Goal: Information Seeking & Learning: Learn about a topic

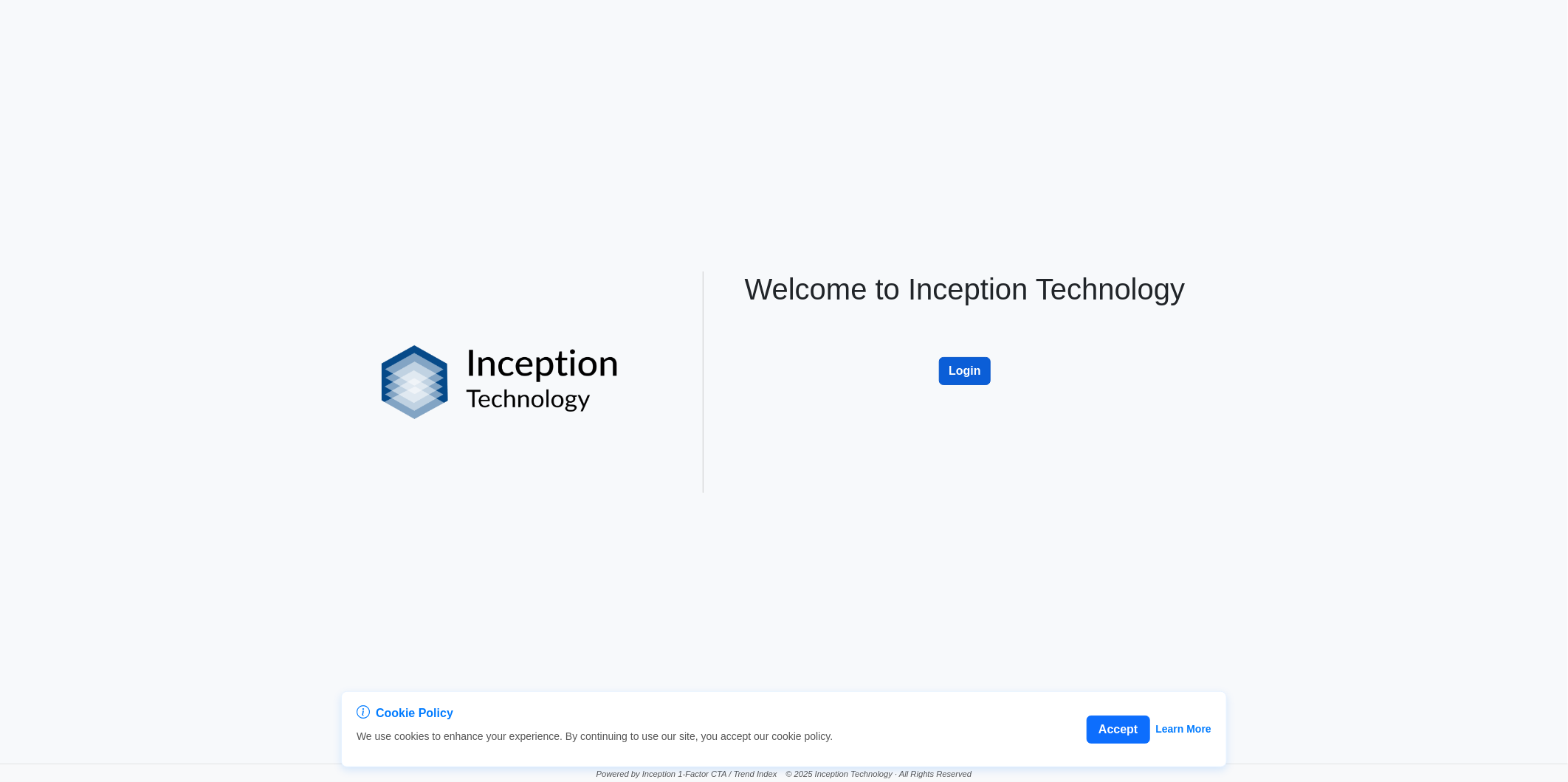
click at [967, 367] on button "Login" at bounding box center [964, 371] width 51 height 28
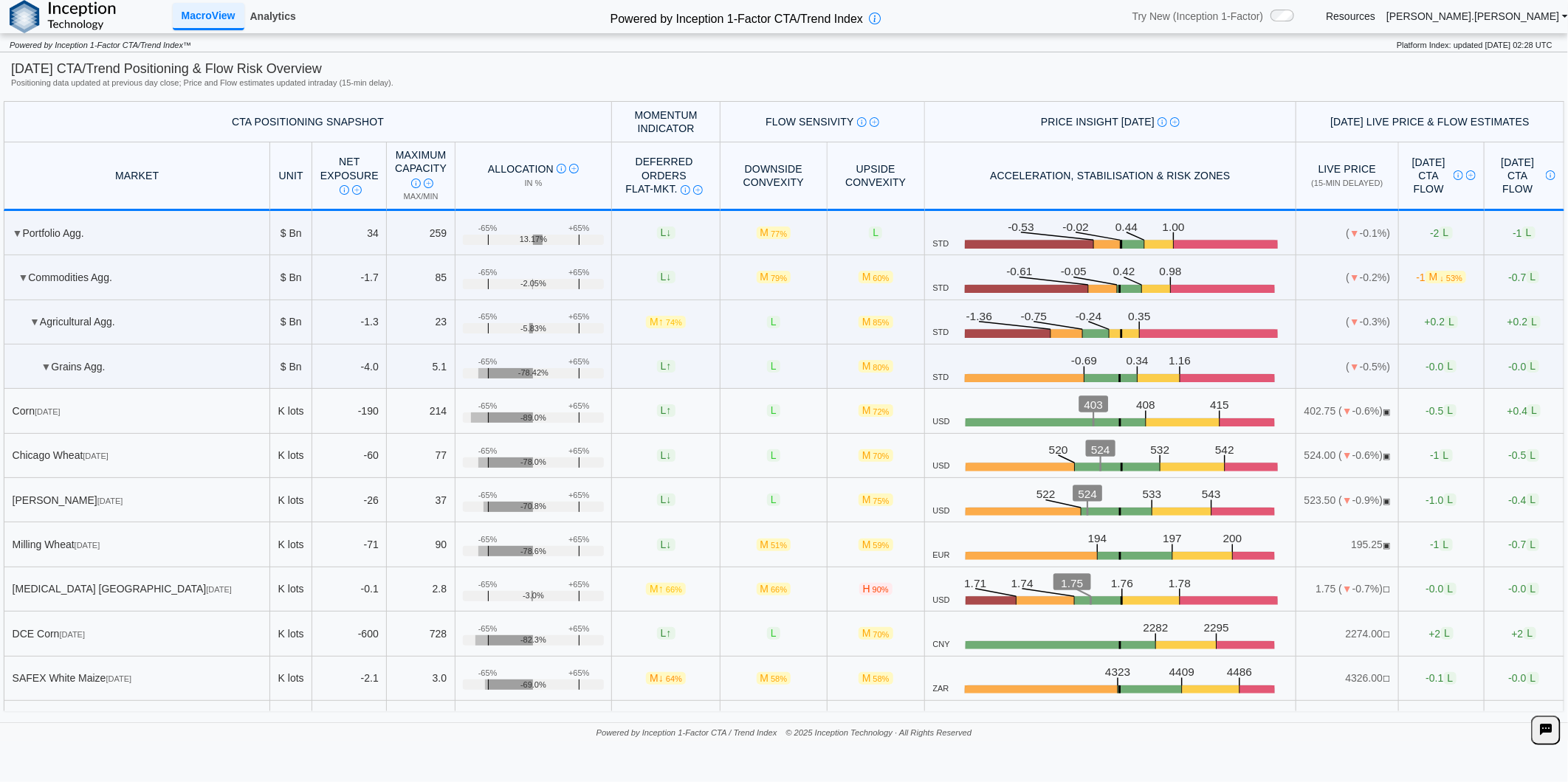
click at [266, 17] on link "Analytics" at bounding box center [273, 16] width 58 height 25
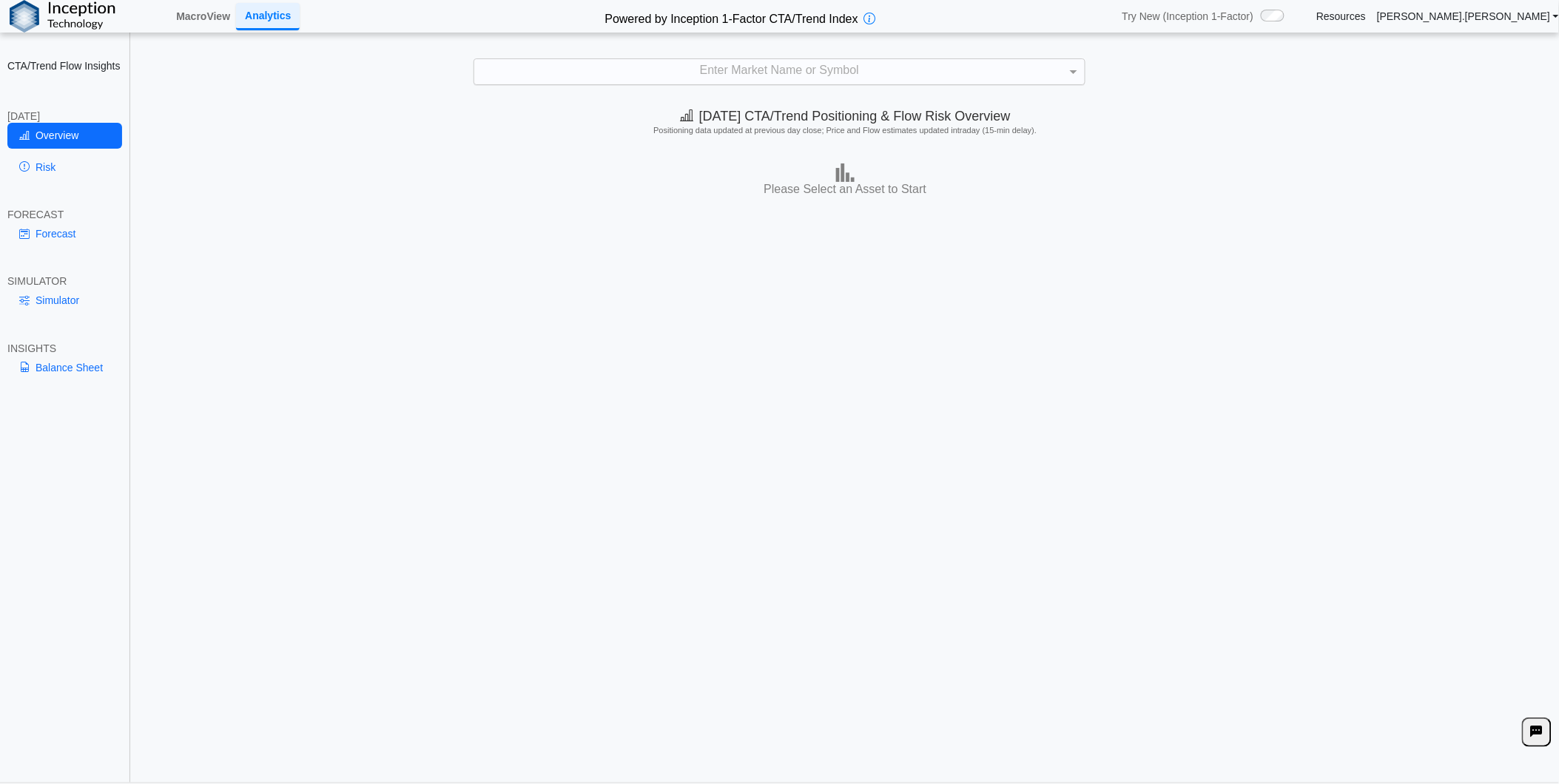
click at [817, 84] on div "Enter Market Name or Symbol" at bounding box center [780, 71] width 611 height 25
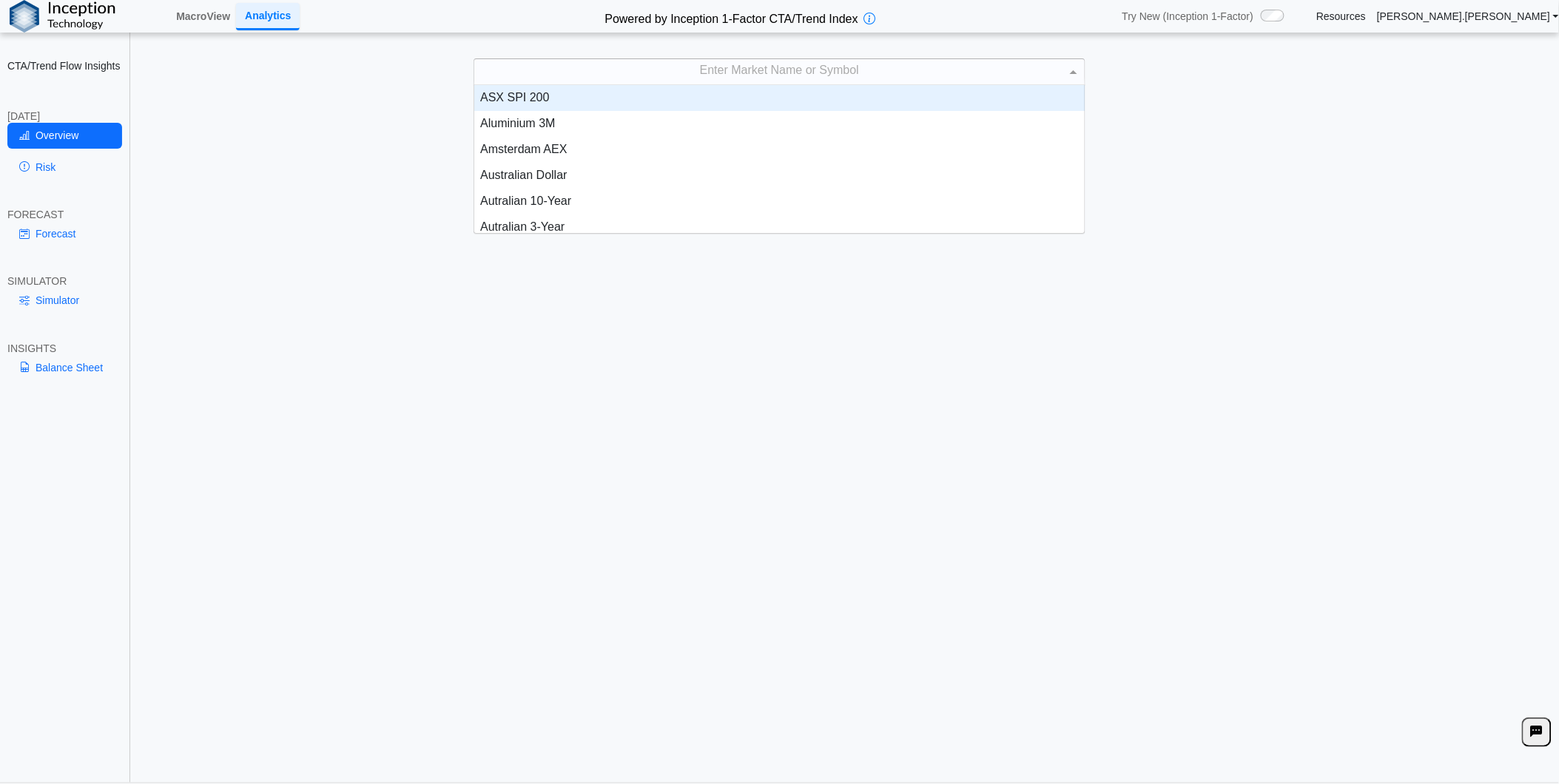
scroll to position [135, 598]
type input "****"
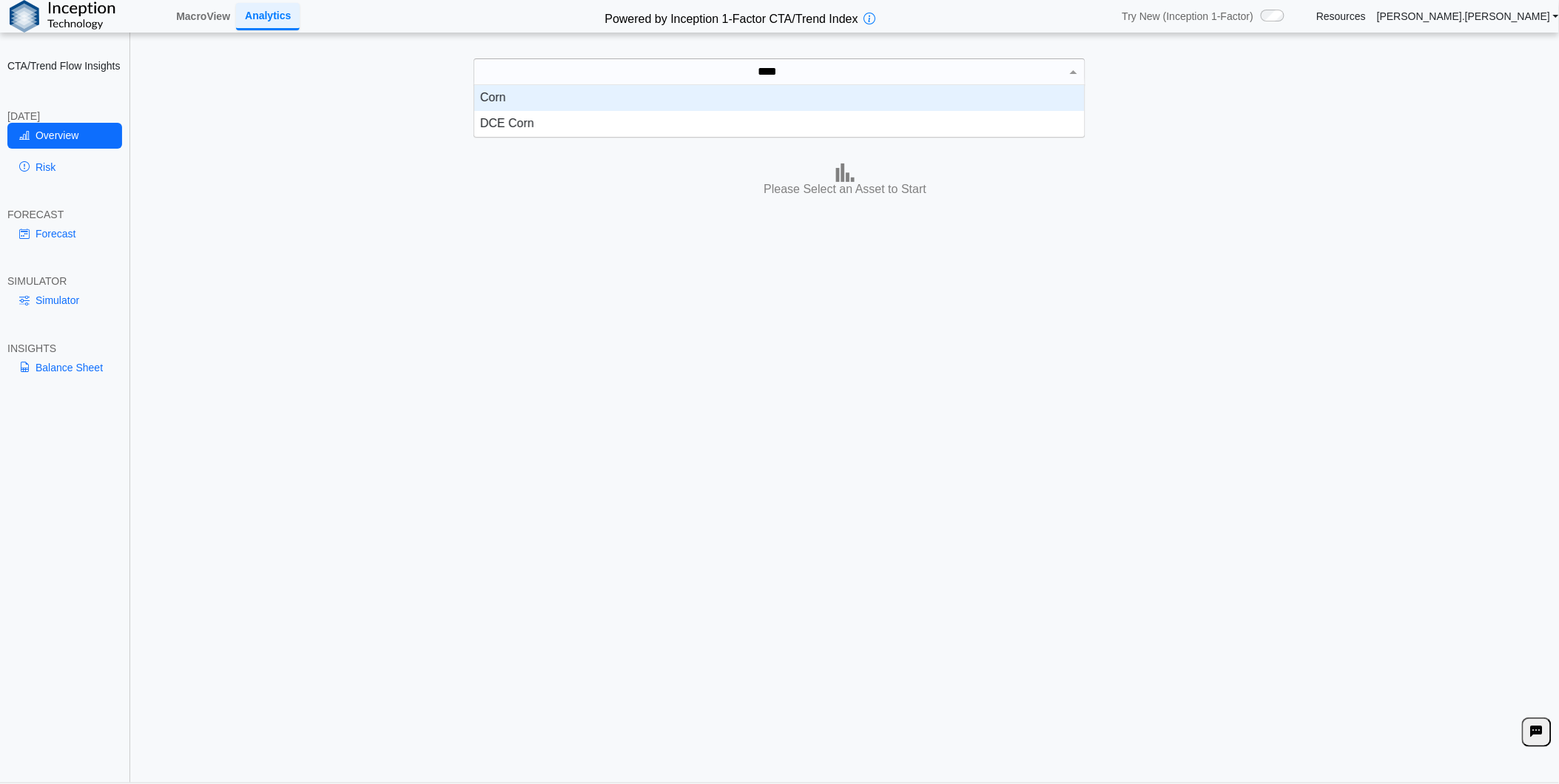
click at [835, 108] on div "Corn" at bounding box center [780, 98] width 611 height 26
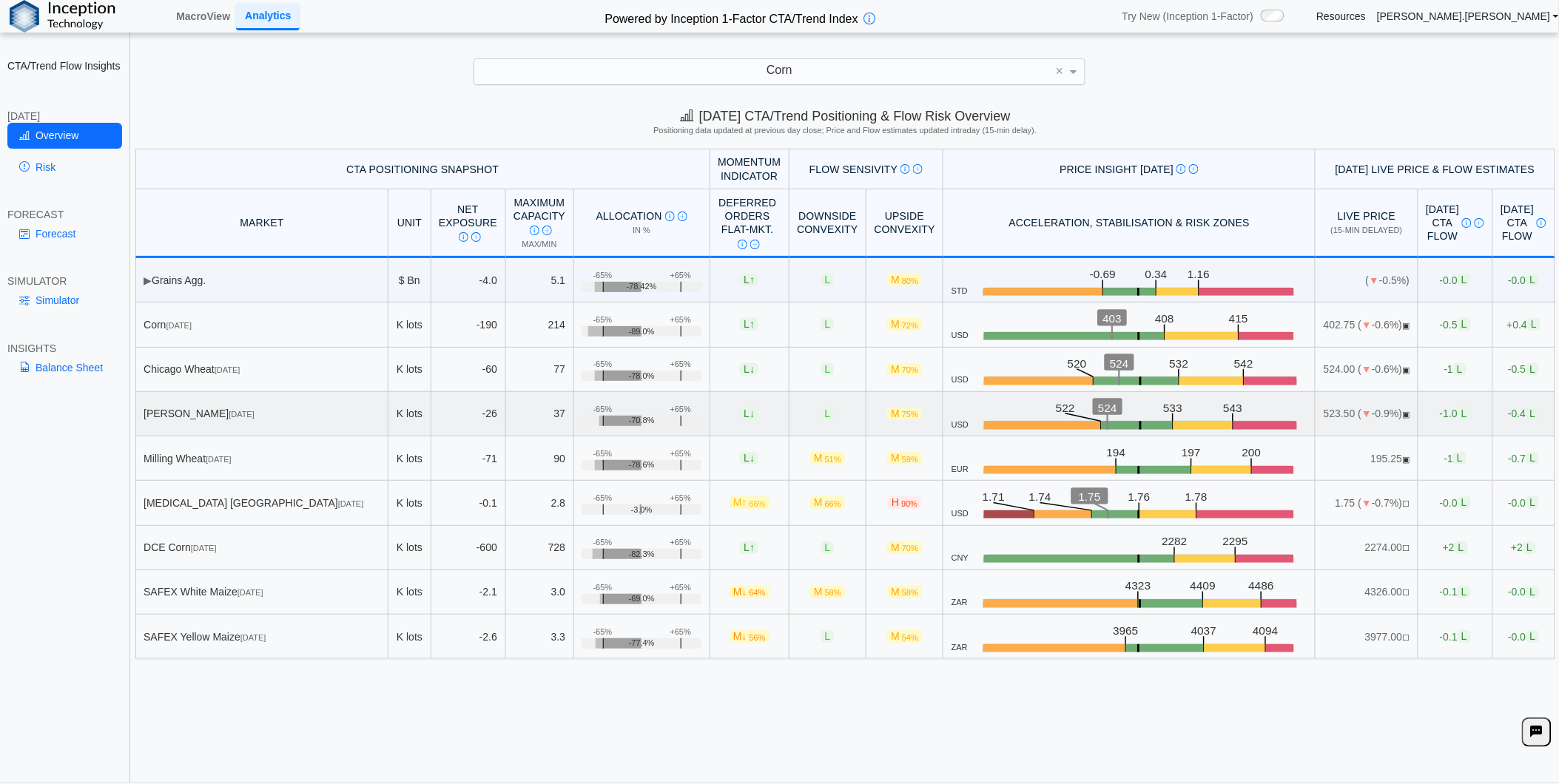
drag, startPoint x: 328, startPoint y: 711, endPoint x: 143, endPoint y: 429, distance: 337.3
click at [328, 711] on div "[DATE] CTA/Trend Positioning & Flow Risk Overview Positioning data updated at p…" at bounding box center [845, 440] width 1427 height 682
click at [67, 166] on link "Risk" at bounding box center [64, 166] width 115 height 25
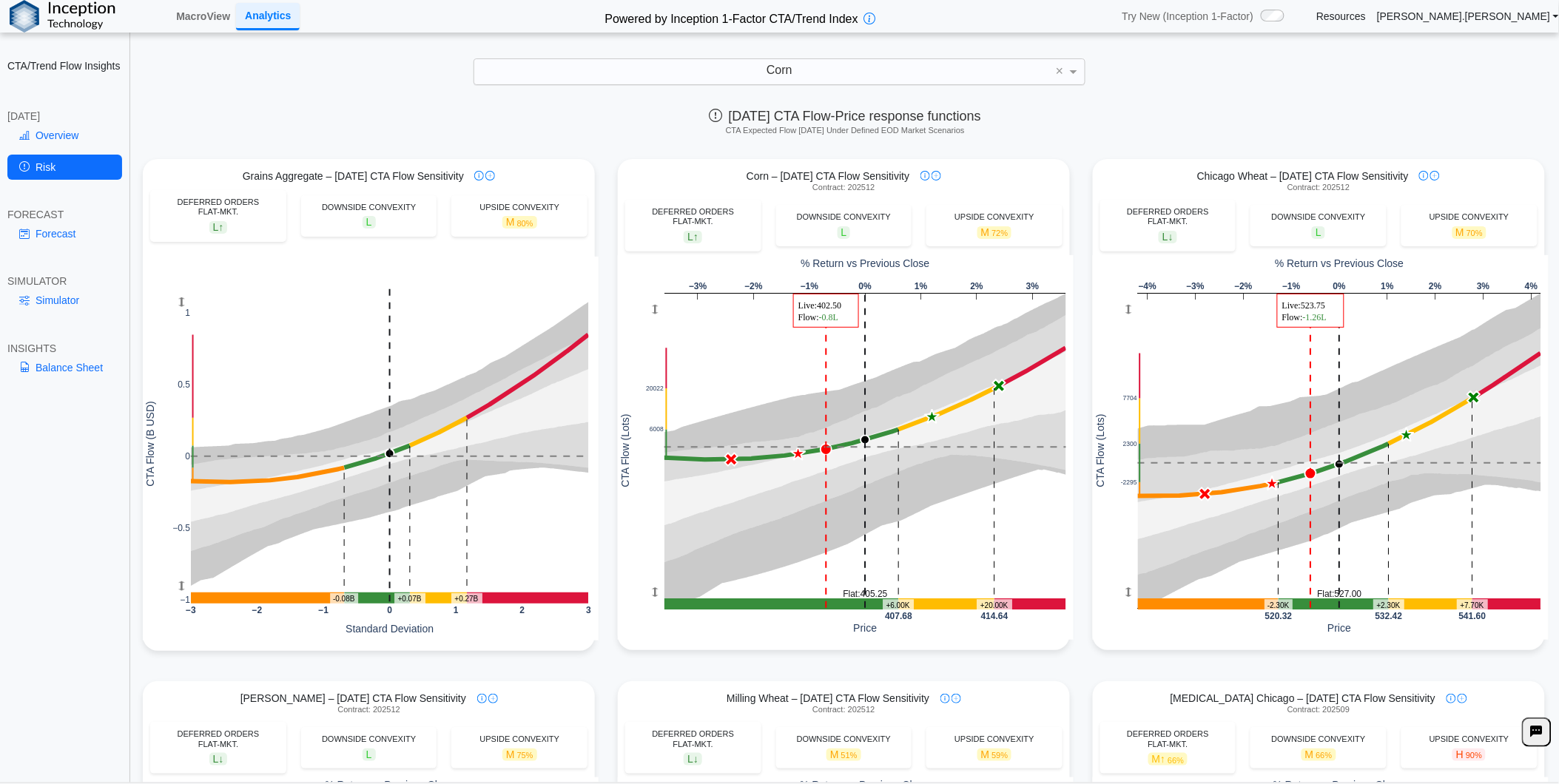
click at [47, 560] on div "CTA/Trend Flow Insights [DATE] Overview Risk FORECAST Forecast SIMULATOR Simula…" at bounding box center [65, 392] width 130 height 784
click at [76, 132] on link "Overview" at bounding box center [64, 135] width 115 height 25
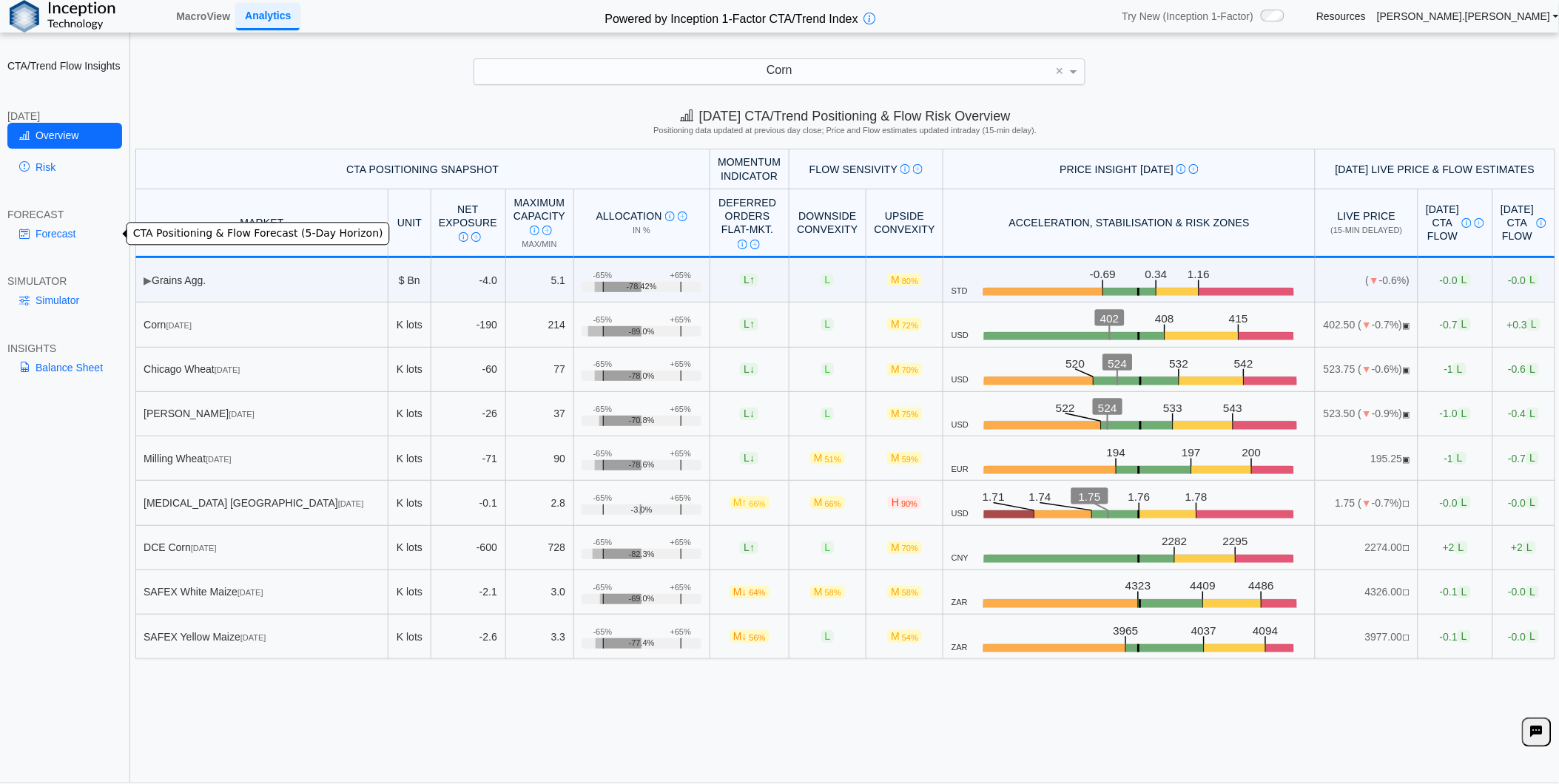
click at [68, 238] on link "Forecast" at bounding box center [64, 233] width 115 height 25
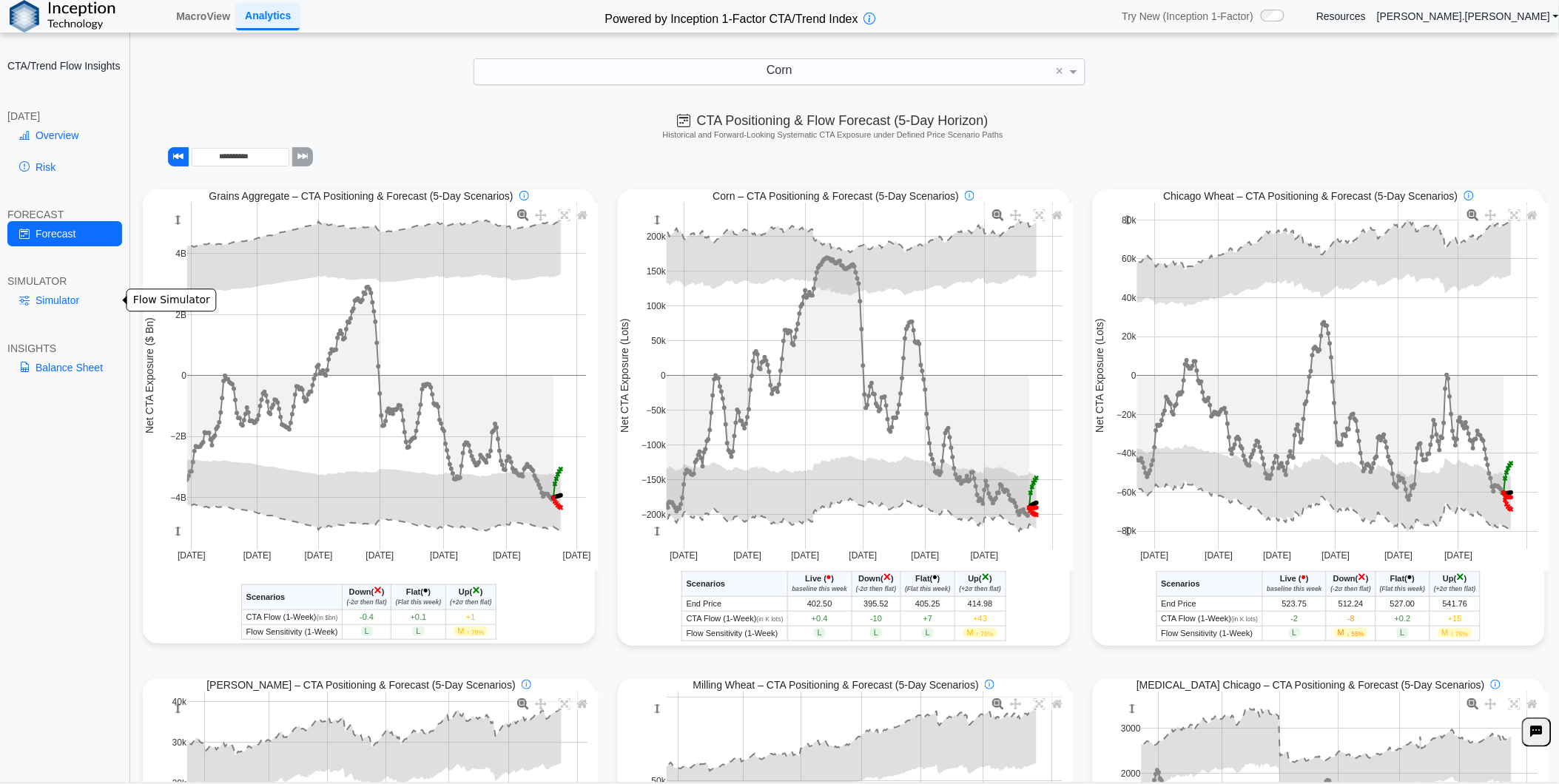
click at [98, 299] on link "Simulator" at bounding box center [64, 300] width 115 height 25
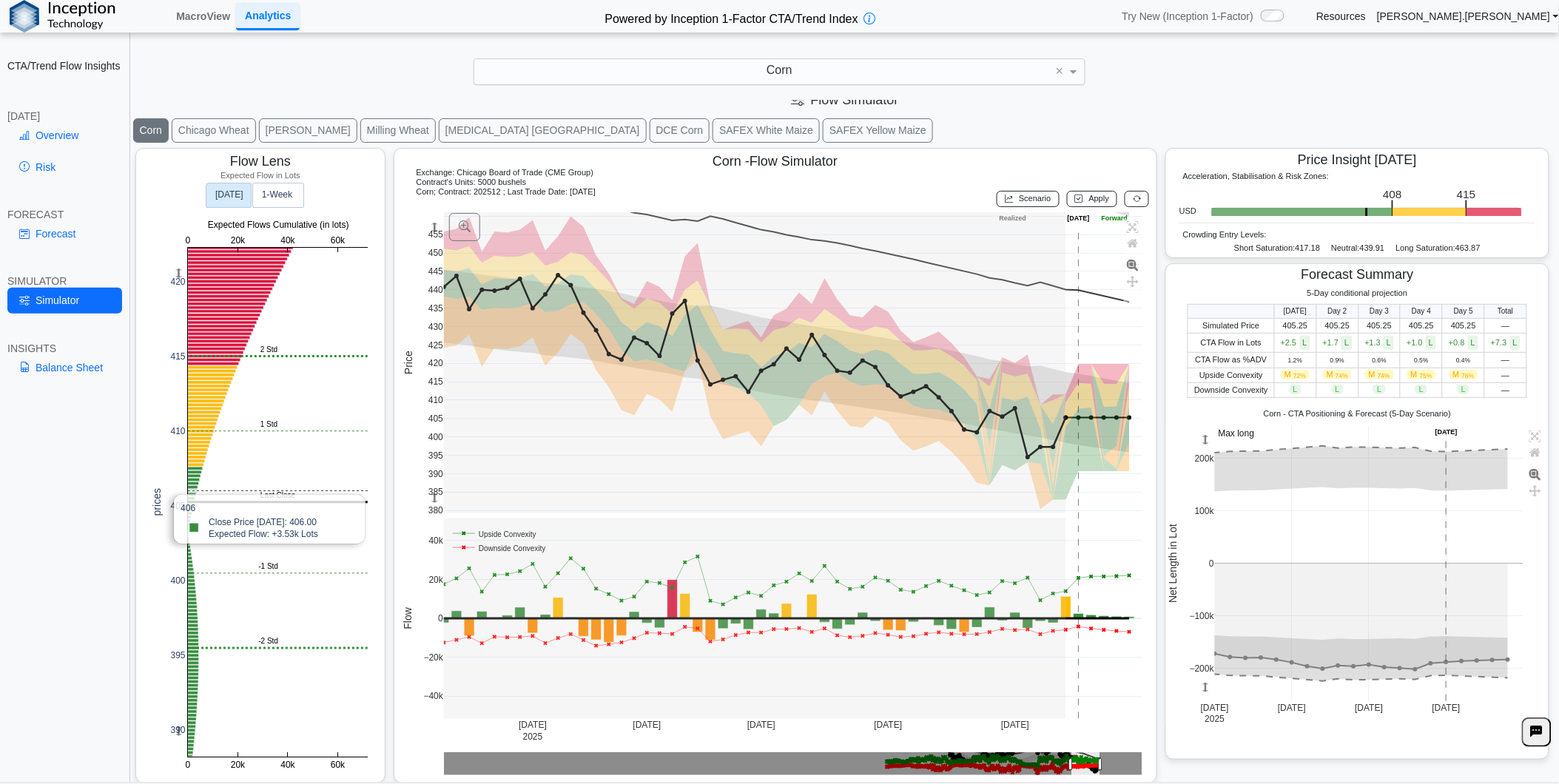
scroll to position [21, 0]
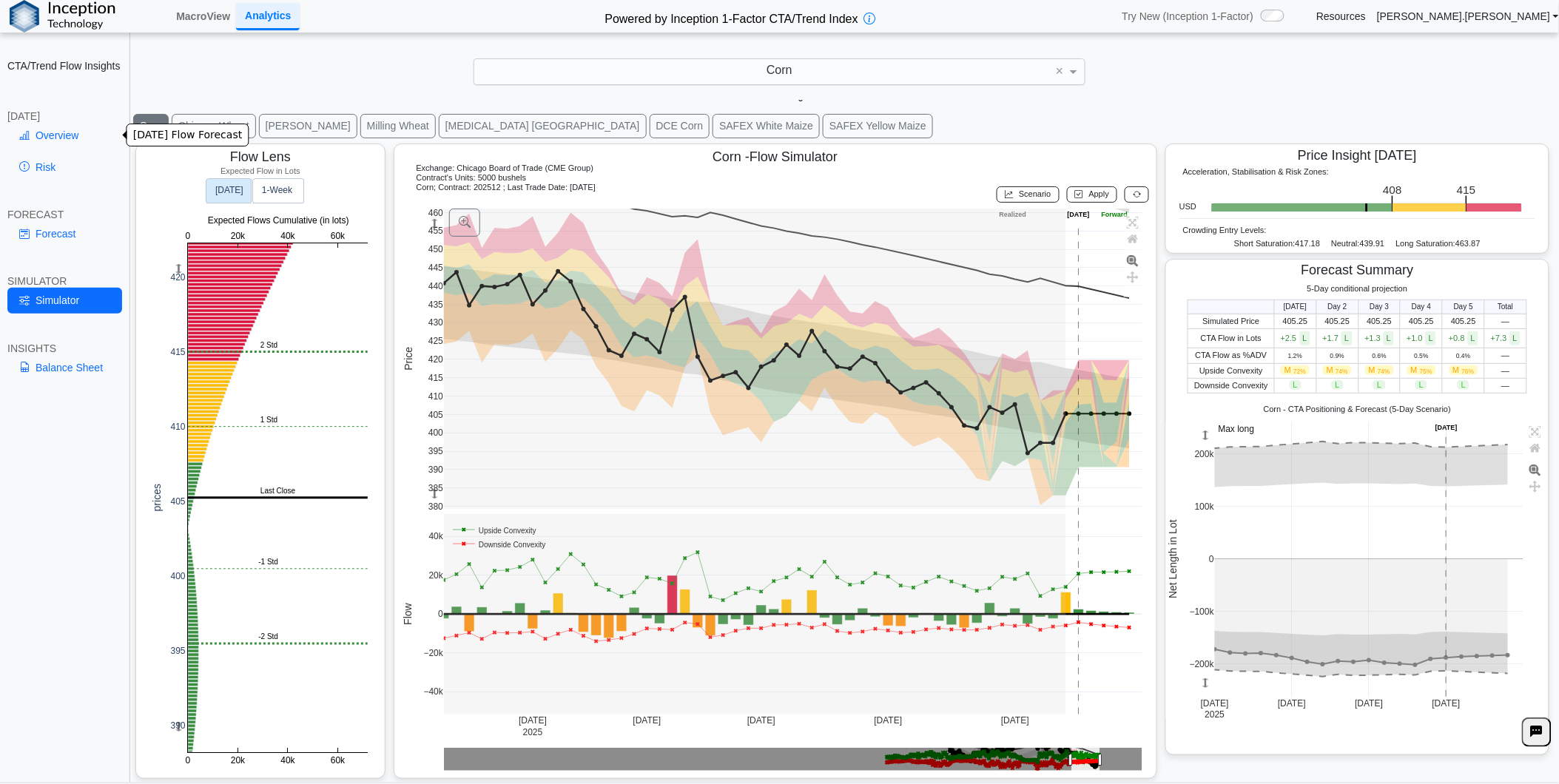
click at [77, 135] on link "Overview" at bounding box center [64, 135] width 115 height 25
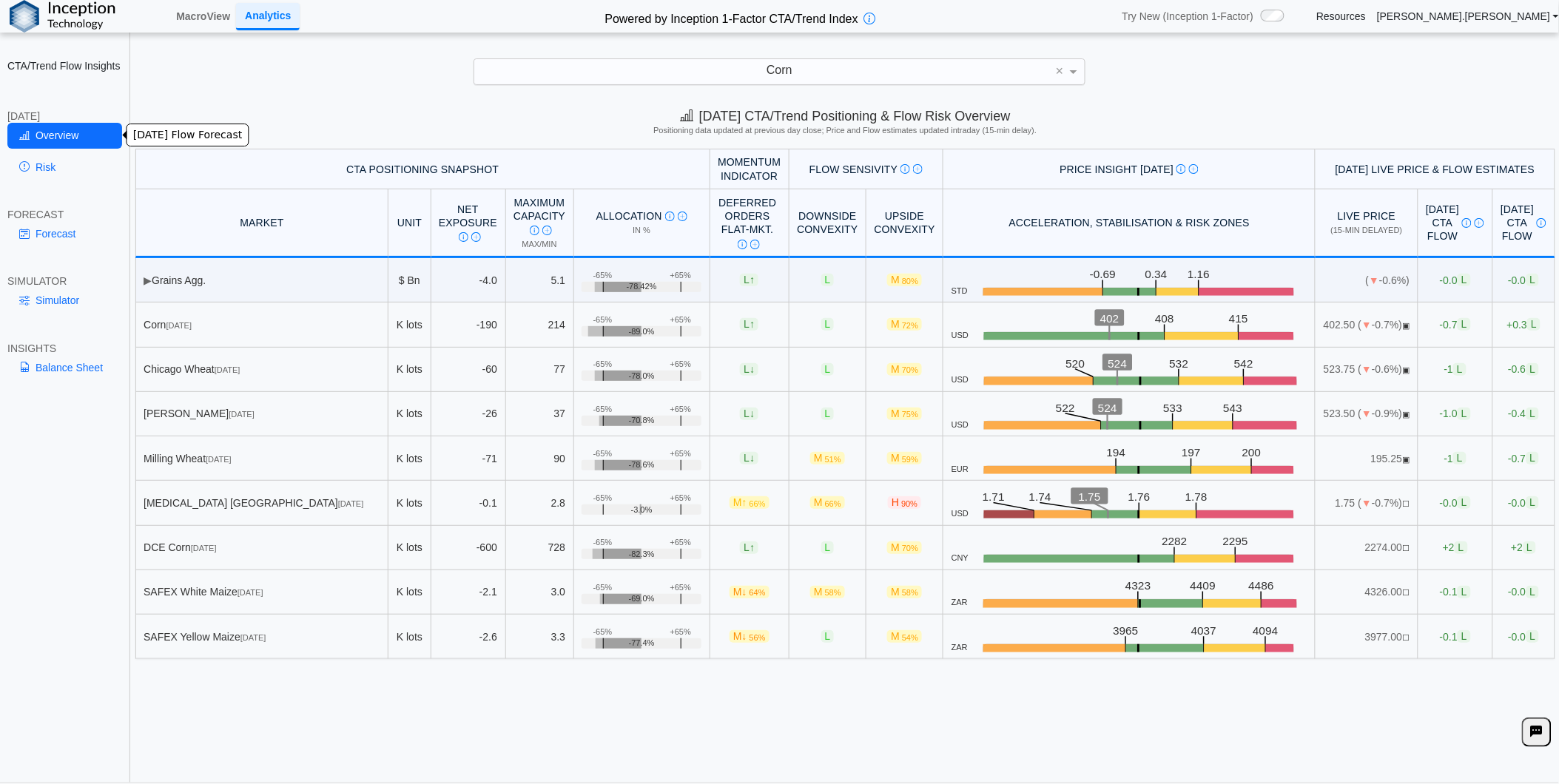
scroll to position [0, 0]
click at [70, 238] on link "Forecast" at bounding box center [64, 233] width 115 height 25
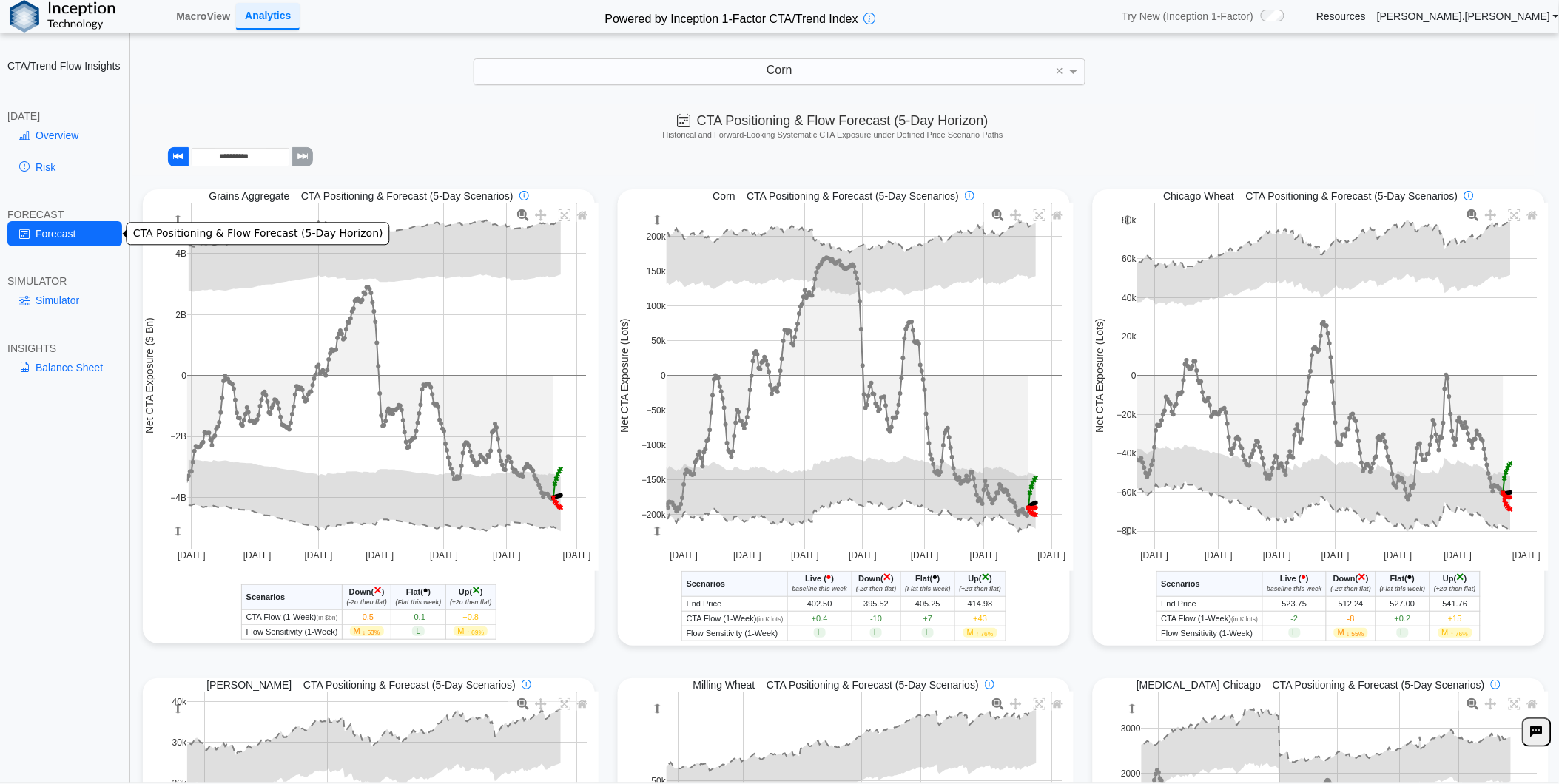
click at [58, 174] on link "Risk" at bounding box center [64, 166] width 115 height 25
